Goal: Transaction & Acquisition: Purchase product/service

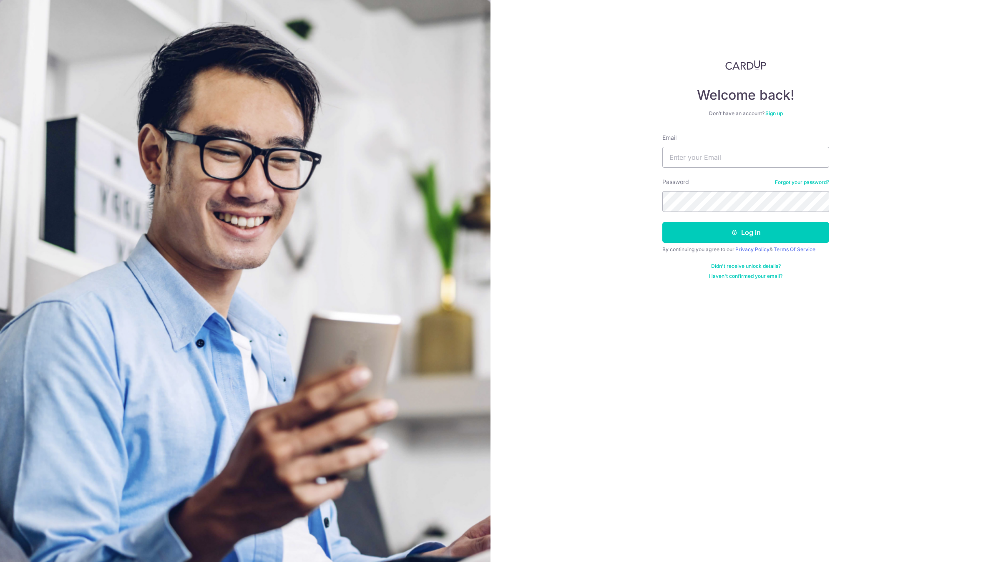
type input "[EMAIL_ADDRESS][DOMAIN_NAME]"
click at [662, 222] on button "Log in" at bounding box center [745, 232] width 167 height 21
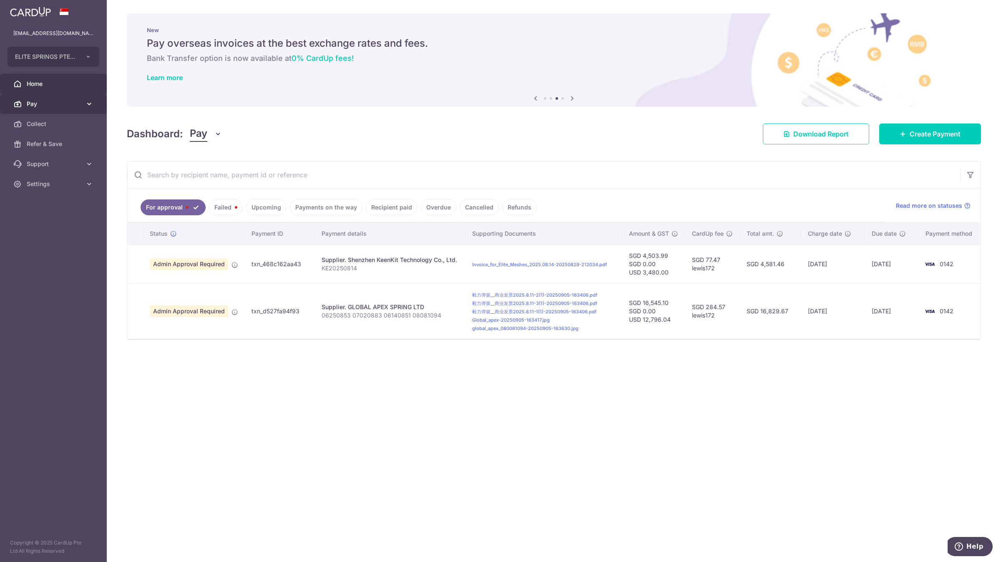
click at [62, 105] on span "Pay" at bounding box center [54, 104] width 55 height 8
click at [63, 123] on span "Payments" at bounding box center [54, 124] width 55 height 8
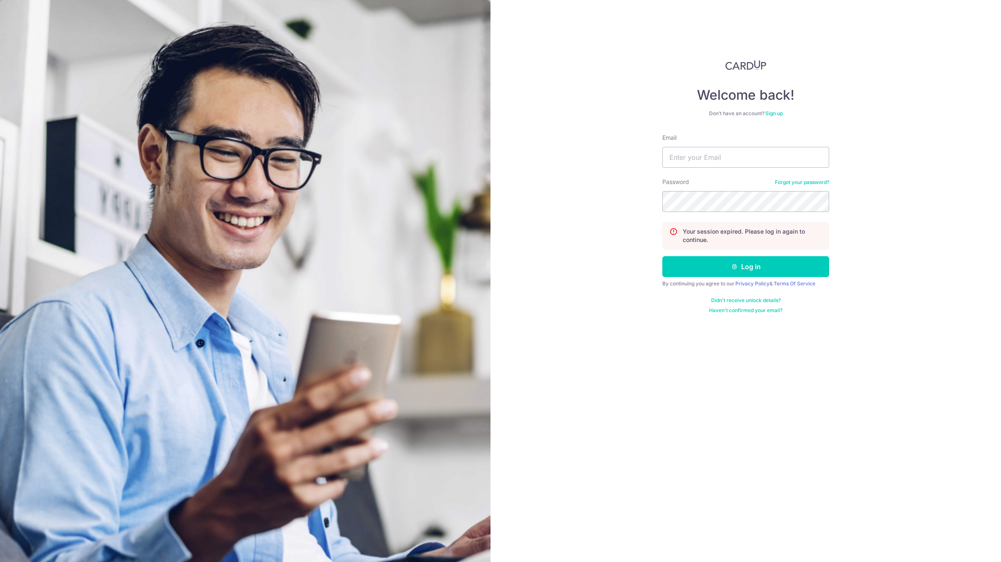
click at [708, 153] on input "Email" at bounding box center [745, 157] width 167 height 21
click at [703, 156] on input "Email" at bounding box center [745, 157] width 167 height 21
type input "account@elitesprings.com"
click at [662, 256] on button "Log in" at bounding box center [745, 266] width 167 height 21
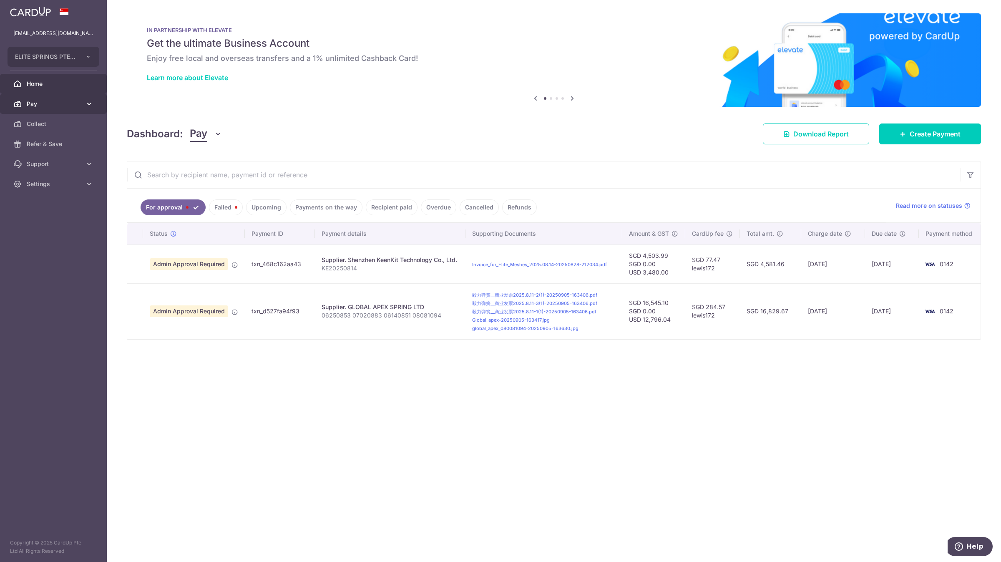
click at [74, 101] on span "Pay" at bounding box center [54, 104] width 55 height 8
click at [73, 128] on link "Payments" at bounding box center [53, 124] width 107 height 20
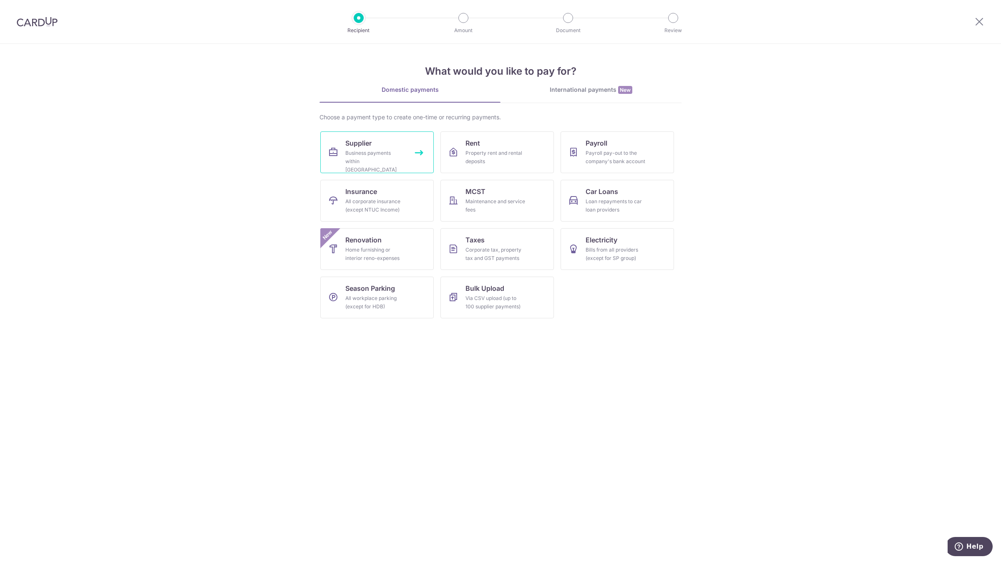
click at [413, 145] on link "Supplier Business payments within Singapore" at bounding box center [376, 152] width 113 height 42
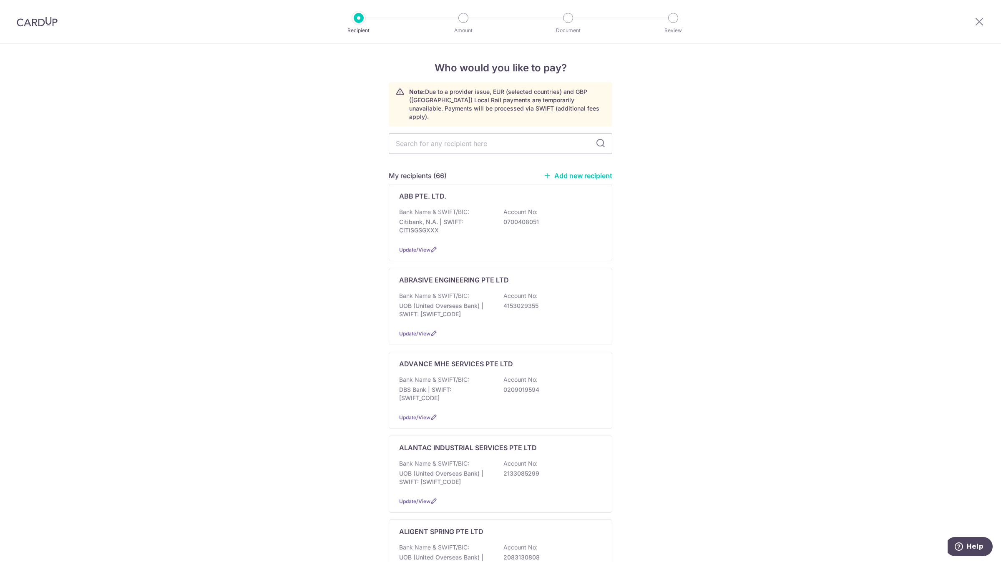
click at [589, 171] on link "Add new recipient" at bounding box center [578, 175] width 69 height 8
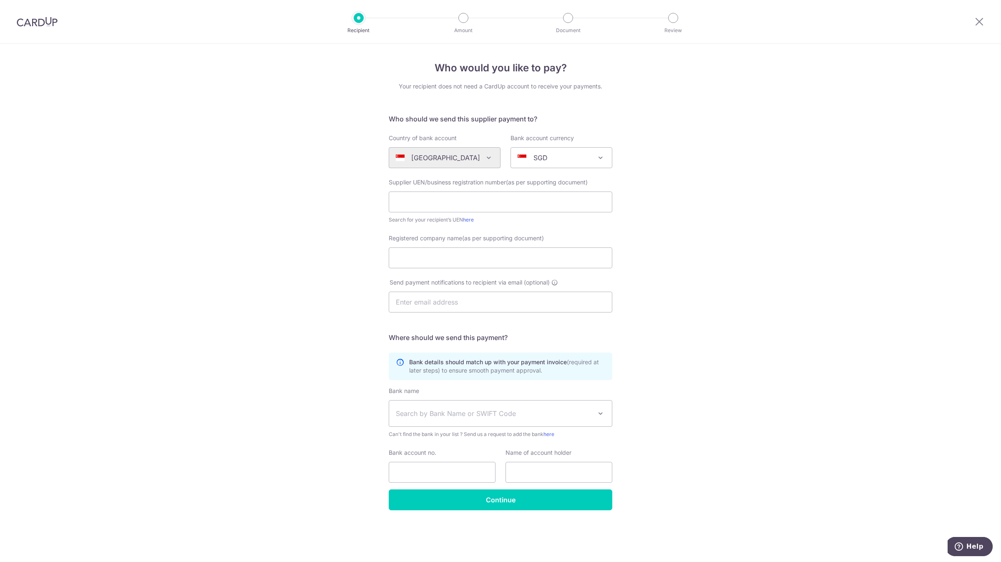
click at [438, 191] on div "Supplier UEN/business registration number(as per supporting document) Search fo…" at bounding box center [501, 201] width 224 height 46
click at [438, 197] on input "text" at bounding box center [501, 201] width 224 height 21
click at [472, 203] on input "200200745m" at bounding box center [501, 201] width 224 height 21
type input "200200745M"
type input "ENGELIN TEH PRACTICE"
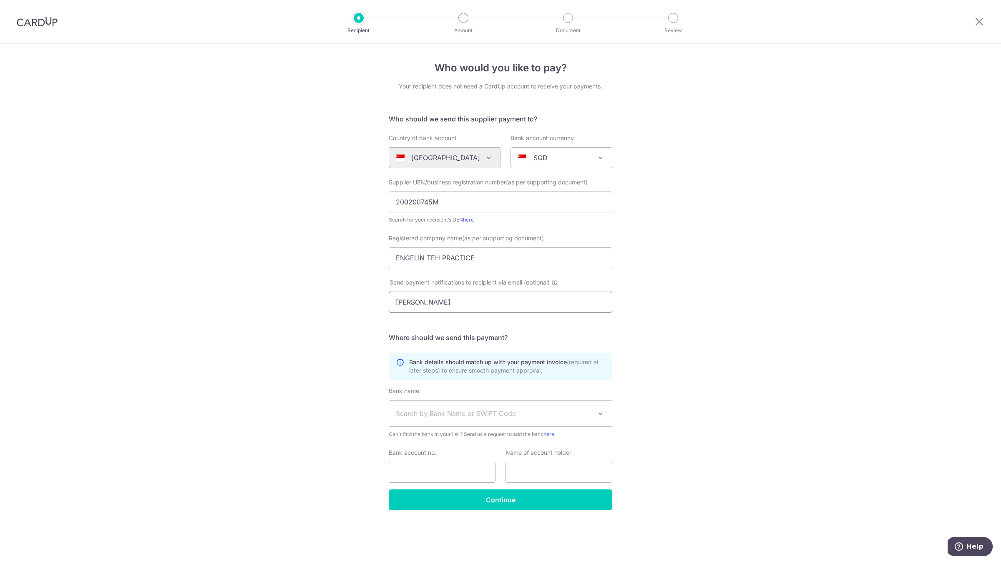
drag, startPoint x: 415, startPoint y: 301, endPoint x: 338, endPoint y: 294, distance: 77.5
click at [339, 295] on div "Who would you like to pay? Your recipient does not need a CardUp account to rec…" at bounding box center [500, 303] width 1001 height 518
paste input "gohsiewtin@etplaw.com"
type input "gohsiewtin@etplaw.com"
click at [292, 308] on div "Who would you like to pay? Your recipient does not need a CardUp account to rec…" at bounding box center [500, 303] width 1001 height 518
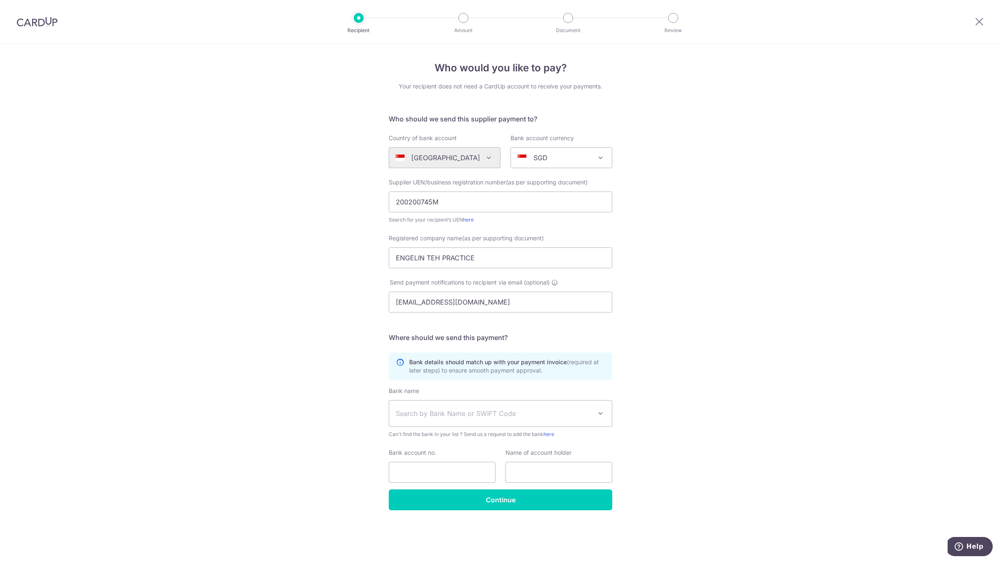
click at [430, 413] on span "Search by Bank Name or SWIFT Code" at bounding box center [494, 413] width 196 height 10
type input "uob"
select select "18"
click at [425, 473] on input "Bank account no." at bounding box center [442, 472] width 107 height 21
type input "1463016424"
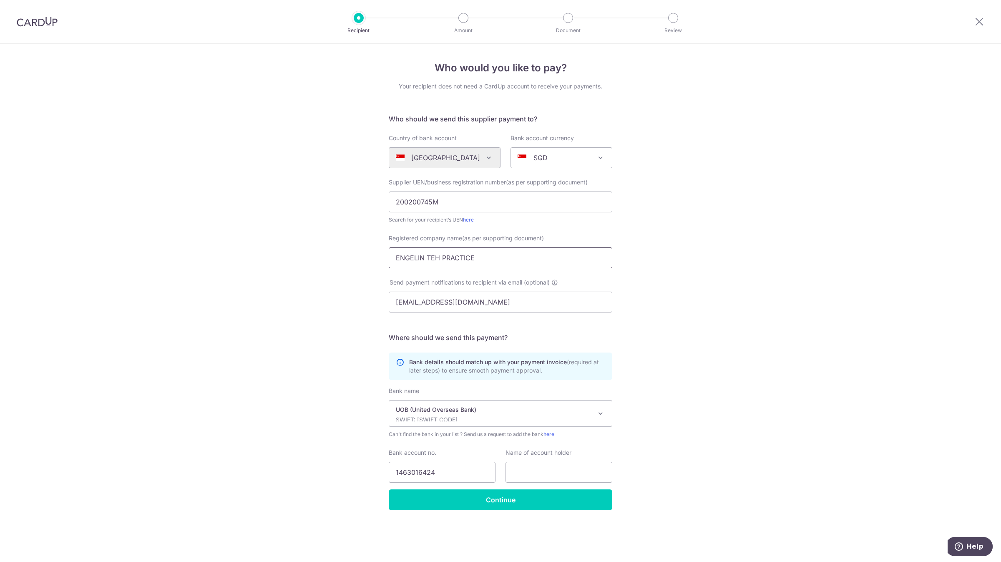
drag, startPoint x: 491, startPoint y: 261, endPoint x: 279, endPoint y: 265, distance: 212.0
click at [251, 247] on div "Who would you like to pay? Your recipient does not need a CardUp account to rec…" at bounding box center [500, 303] width 1001 height 518
drag, startPoint x: 534, startPoint y: 471, endPoint x: 546, endPoint y: 481, distance: 16.0
click at [534, 471] on input "text" at bounding box center [559, 472] width 107 height 21
paste input "ENGELIN TEH PRACTICE"
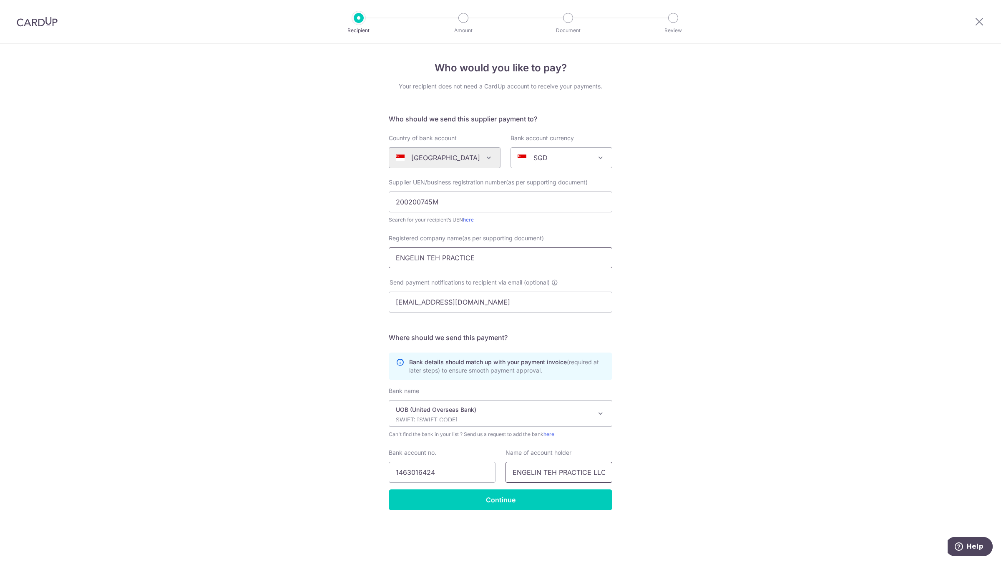
type input "ENGELIN TEH PRACTICE LLC"
click at [487, 257] on input "ENGELIN TEH PRACTICE" at bounding box center [501, 257] width 224 height 21
type input "ENGELIN TEH PRACTICE LLC"
click at [543, 499] on input "Continue" at bounding box center [501, 499] width 224 height 21
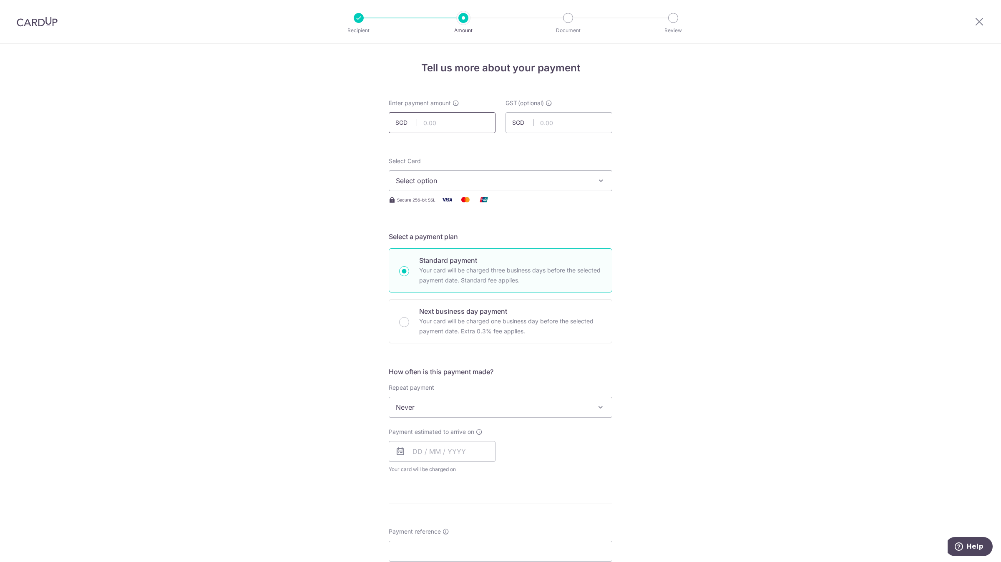
click at [486, 119] on input "text" at bounding box center [442, 122] width 107 height 21
type input "680.00"
type input "0.00"
click at [479, 179] on span "Select option" at bounding box center [493, 181] width 194 height 10
drag, startPoint x: 467, startPoint y: 239, endPoint x: 463, endPoint y: 283, distance: 44.0
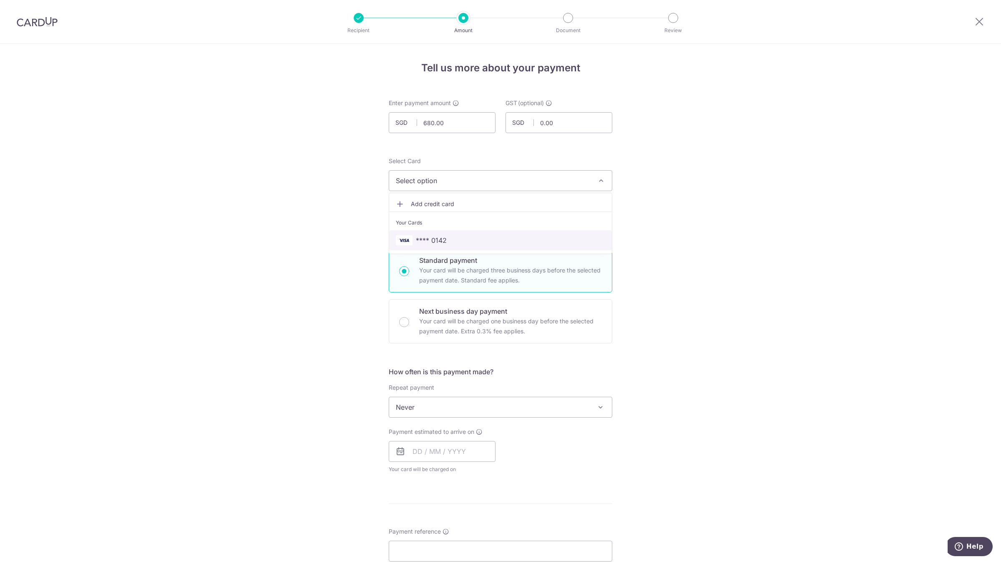
click at [467, 239] on span "**** 0142" at bounding box center [500, 240] width 209 height 10
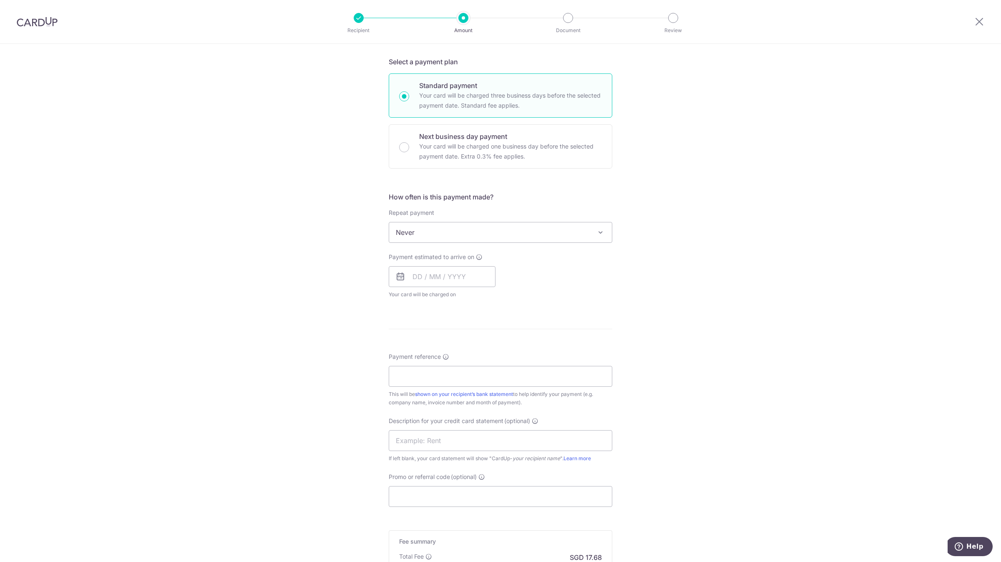
scroll to position [188, 0]
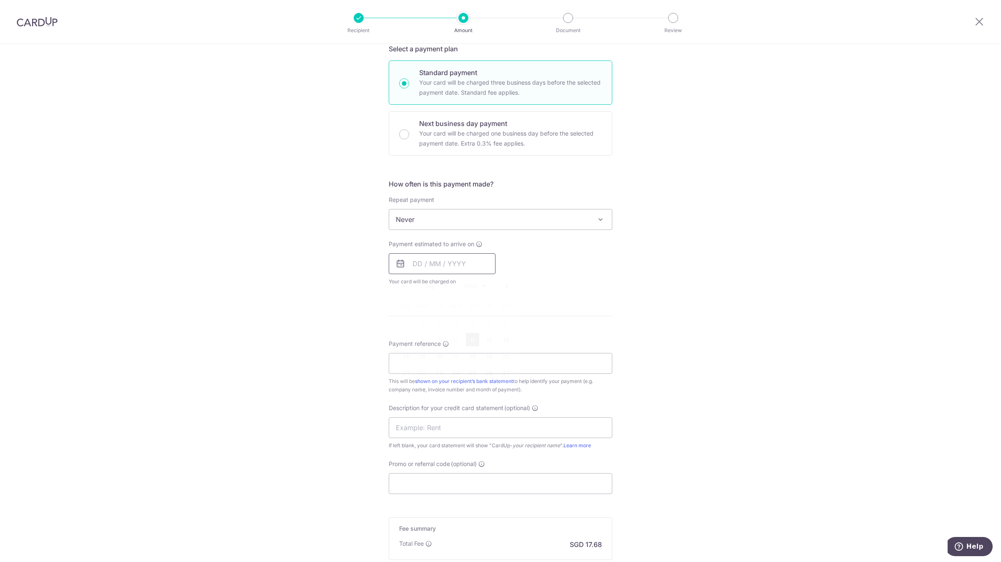
click at [437, 261] on input "text" at bounding box center [442, 263] width 107 height 21
click at [472, 340] on link "11" at bounding box center [472, 339] width 13 height 13
type input "11/09/2025"
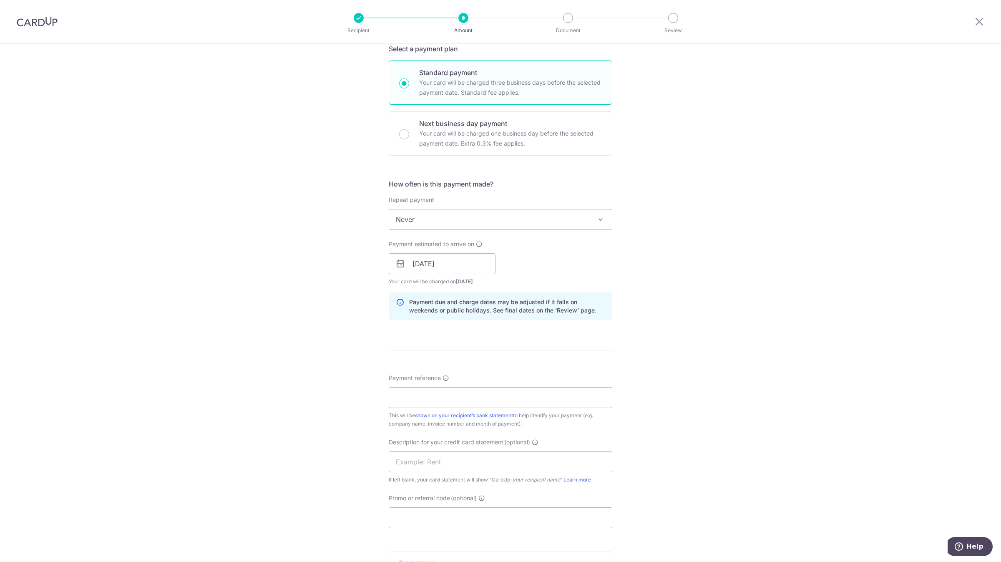
click at [291, 332] on div "Tell us more about your payment Enter payment amount SGD 680.00 680.00 GST (opt…" at bounding box center [500, 278] width 1001 height 845
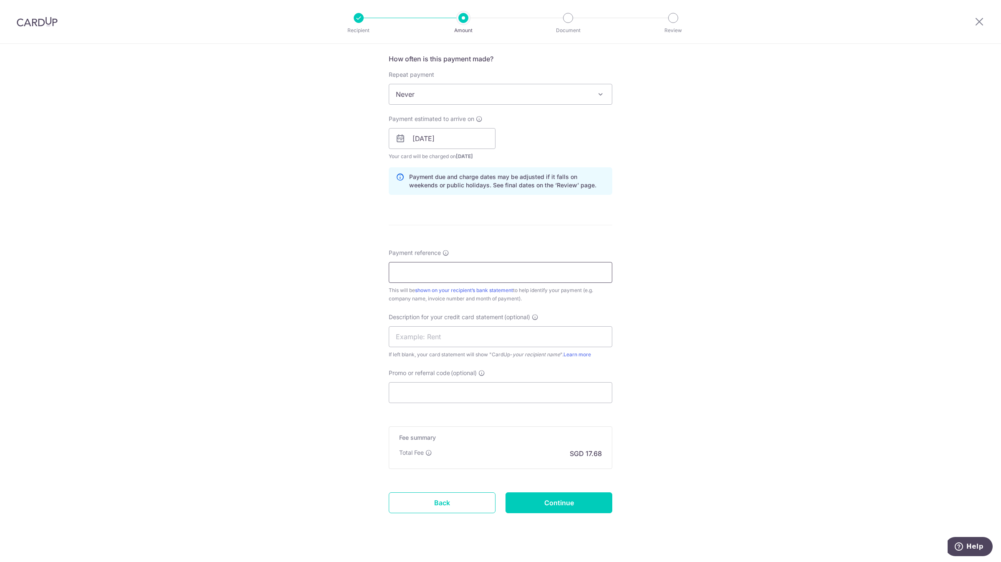
click at [435, 276] on input "Payment reference" at bounding box center [501, 272] width 224 height 21
click at [440, 331] on input "text" at bounding box center [501, 336] width 224 height 21
click at [407, 272] on input "25_0245" at bounding box center [501, 272] width 224 height 21
type input "25 0245"
drag, startPoint x: 417, startPoint y: 273, endPoint x: 369, endPoint y: 273, distance: 48.0
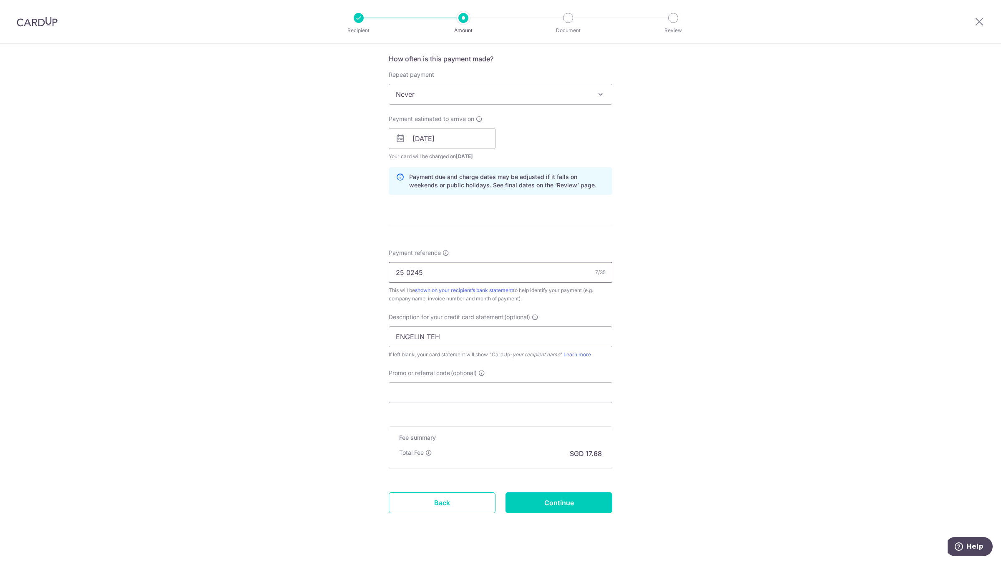
click at [369, 273] on div "Tell us more about your payment Enter payment amount SGD 680.00 680.00 GST (opt…" at bounding box center [500, 153] width 1001 height 845
click at [456, 340] on input "ENGELIN TEH" at bounding box center [501, 336] width 224 height 21
paste input "25"
click at [422, 334] on input "ENGELIN TEH 25" at bounding box center [501, 336] width 224 height 21
drag, startPoint x: 436, startPoint y: 334, endPoint x: 474, endPoint y: 339, distance: 38.7
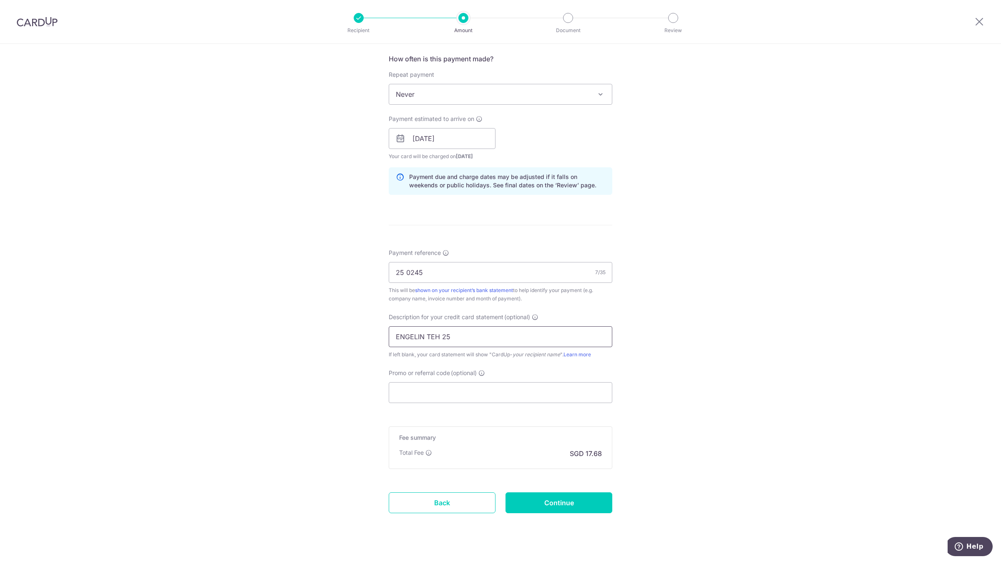
click at [474, 339] on input "ENGELIN TEH 25" at bounding box center [501, 336] width 224 height 21
click at [466, 339] on input "ENGELIN TEH 25" at bounding box center [501, 336] width 224 height 21
drag, startPoint x: 445, startPoint y: 338, endPoint x: 421, endPoint y: 340, distance: 23.9
click at [421, 340] on input "ENGELIN TEH 25" at bounding box center [501, 336] width 224 height 21
paste input "25 0245"
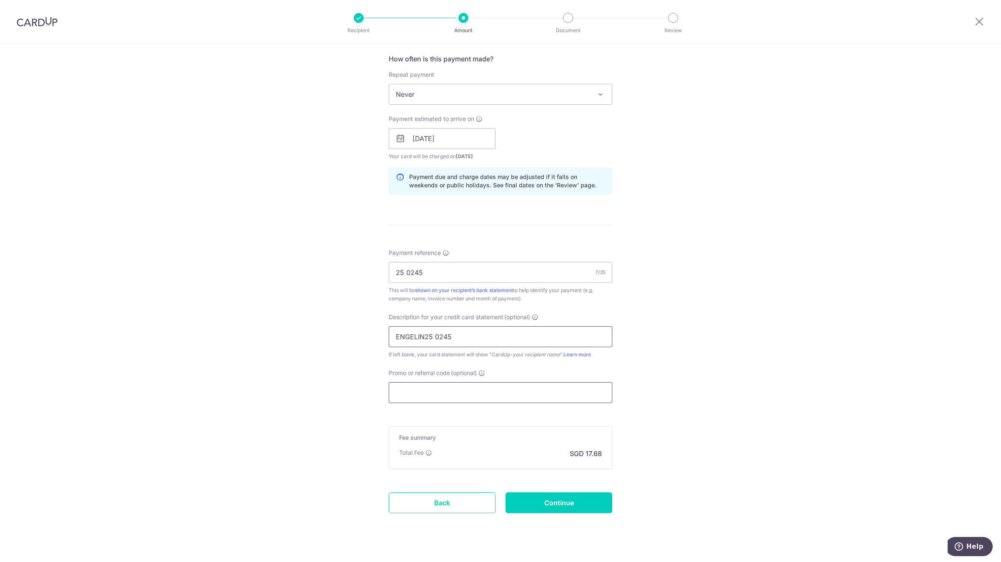
type input "ENGELIN25 0245"
click at [423, 386] on input "Promo or referral code (optional)" at bounding box center [501, 392] width 224 height 21
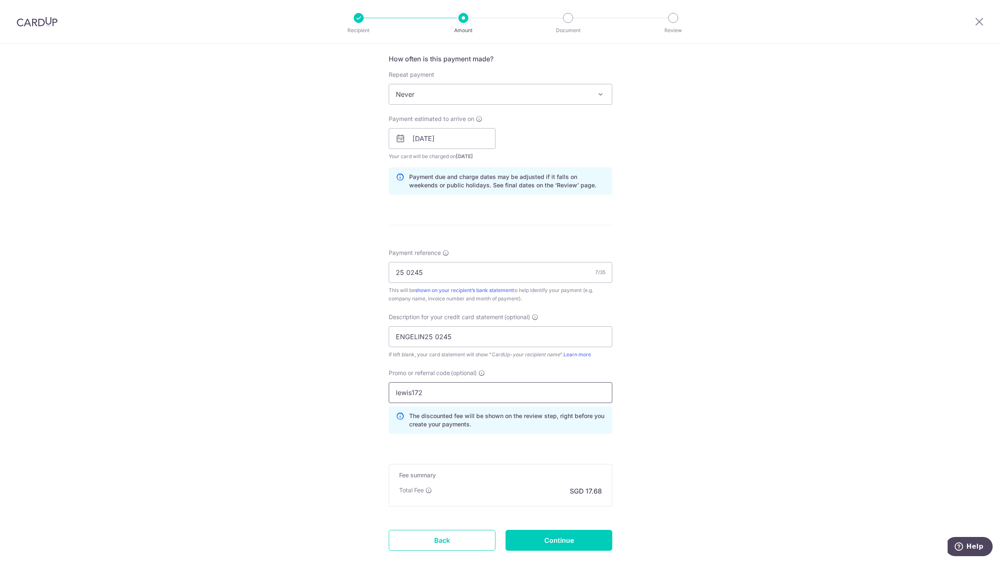
type input "lewis172"
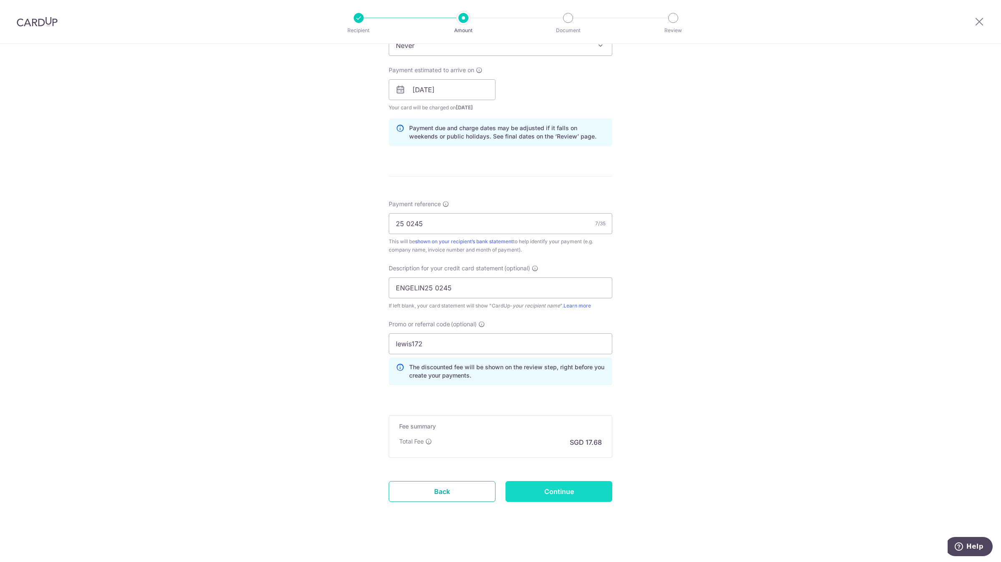
scroll to position [364, 0]
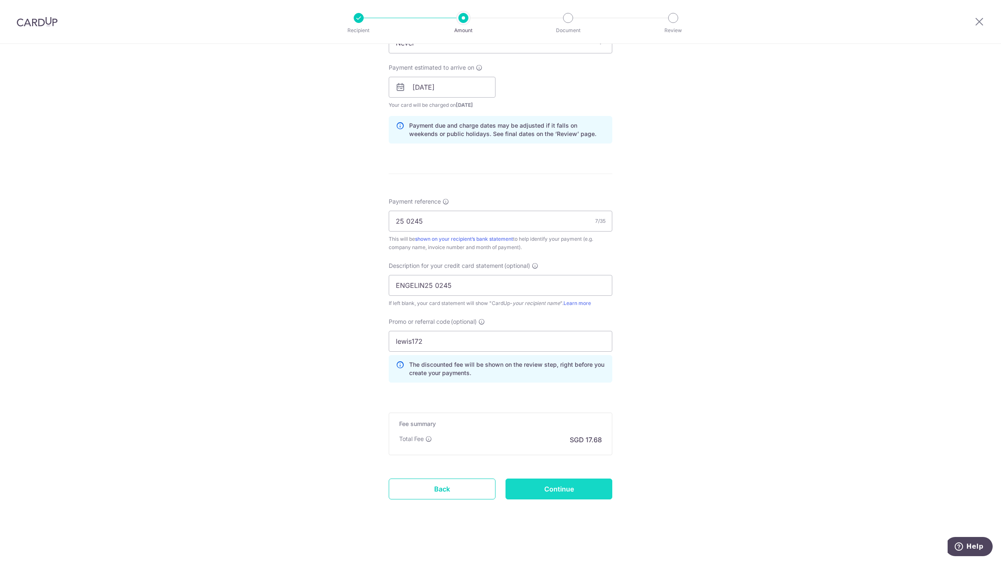
click at [528, 487] on input "Continue" at bounding box center [559, 488] width 107 height 21
type input "Create Schedule"
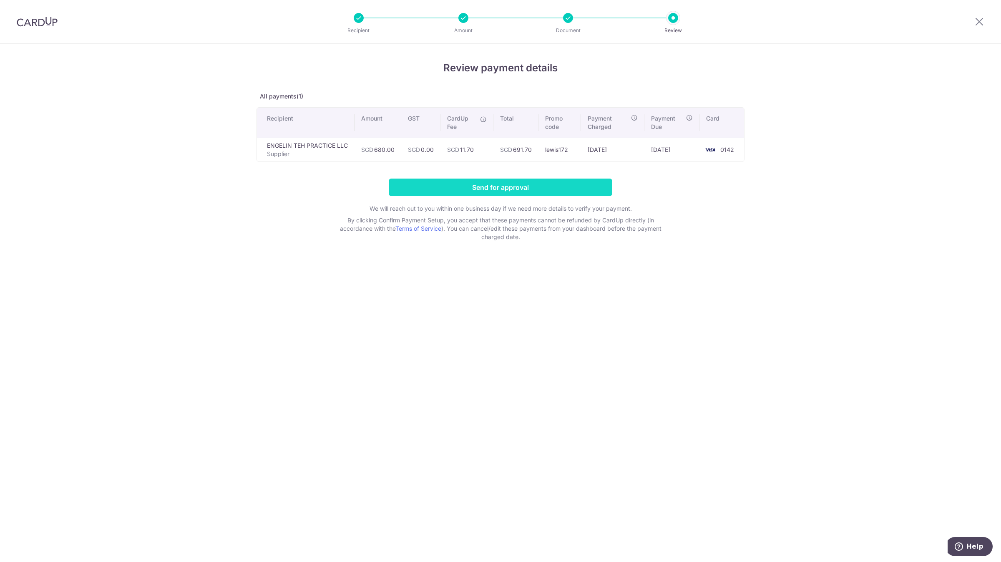
click at [540, 184] on input "Send for approval" at bounding box center [501, 188] width 224 height 18
